Goal: Use online tool/utility: Utilize a website feature to perform a specific function

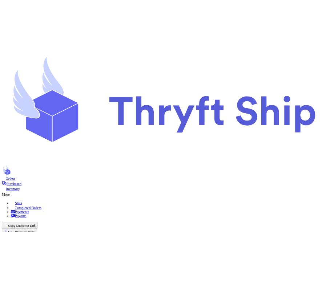
scroll to position [42, 0]
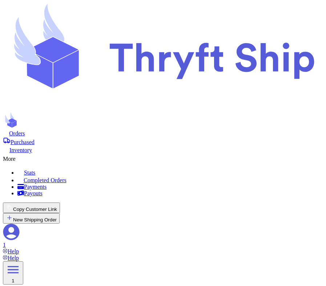
paste input "84116"
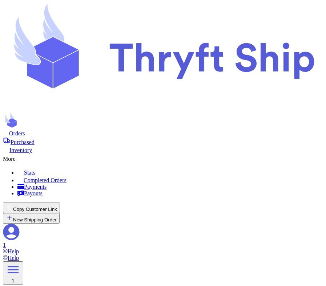
type input "84116"
paste input "84116"
type input "85116"
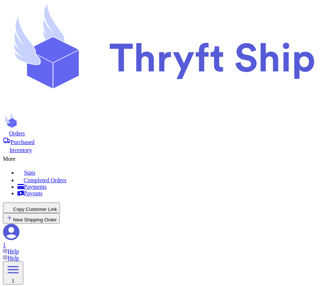
type input "1"
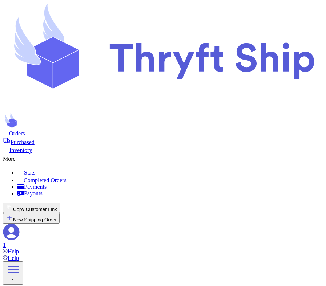
type input "2"
type input "3"
drag, startPoint x: 39, startPoint y: 254, endPoint x: 117, endPoint y: 254, distance: 78.1
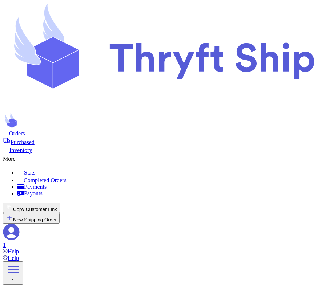
copy p "https://developers.usps.com/"
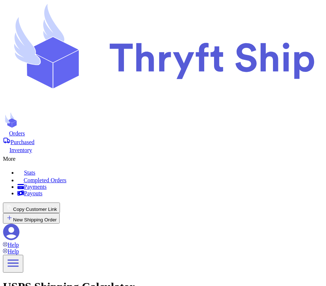
type input "84116"
type input "85116"
type input "1"
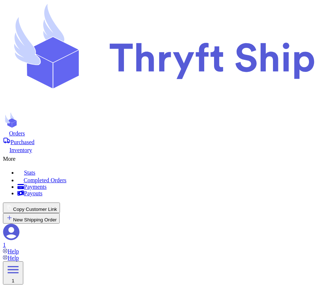
type input "2"
type input "3"
